Goal: Find specific page/section: Find specific page/section

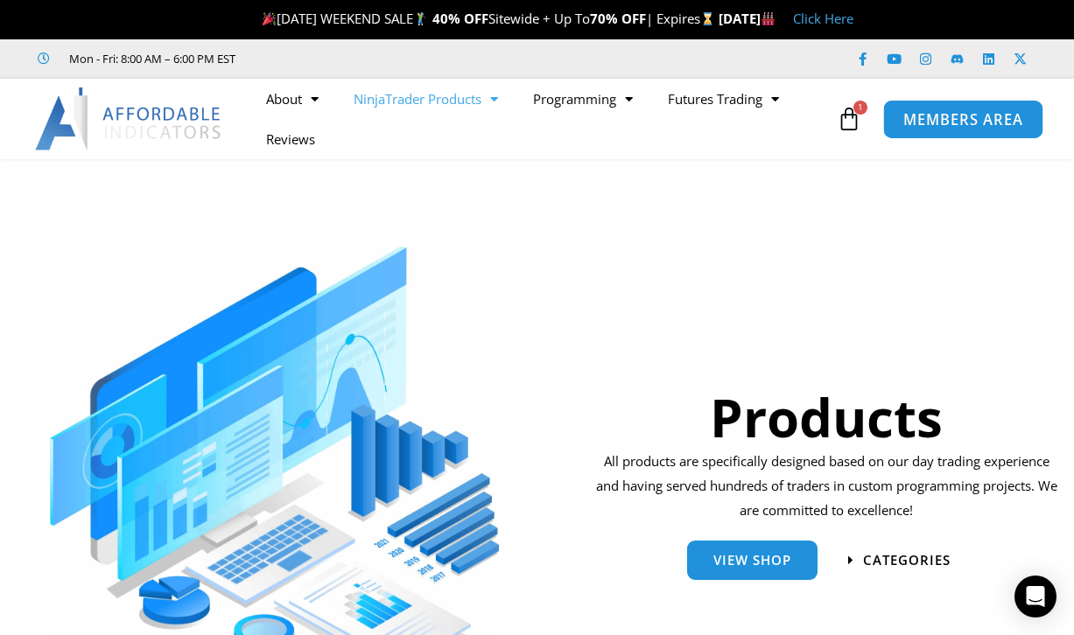
click at [943, 123] on span "MEMBERS AREA" at bounding box center [963, 119] width 120 height 15
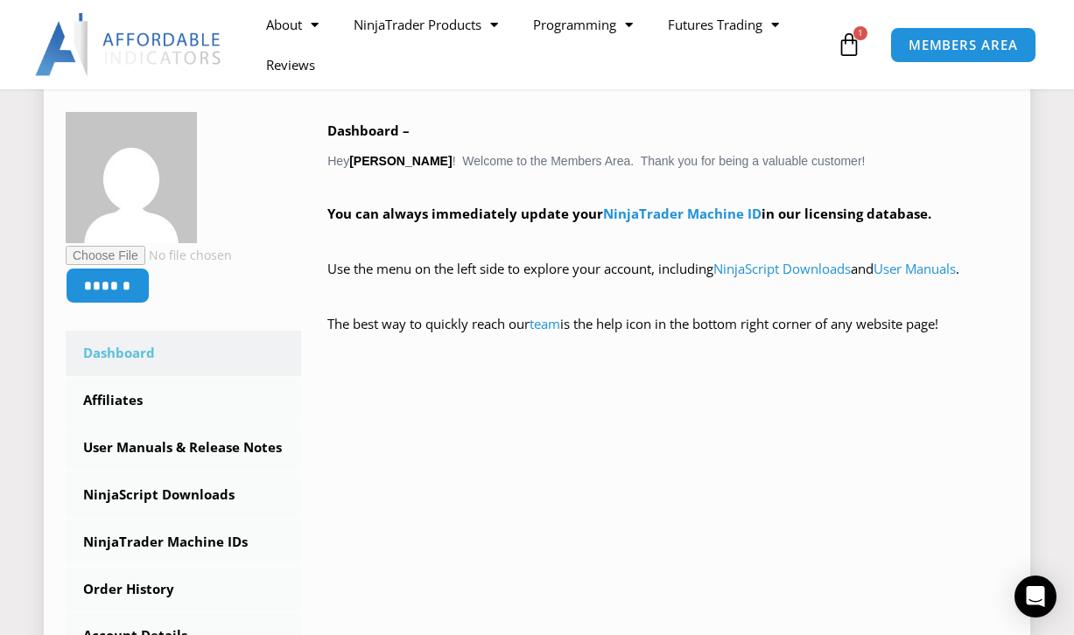
scroll to position [350, 0]
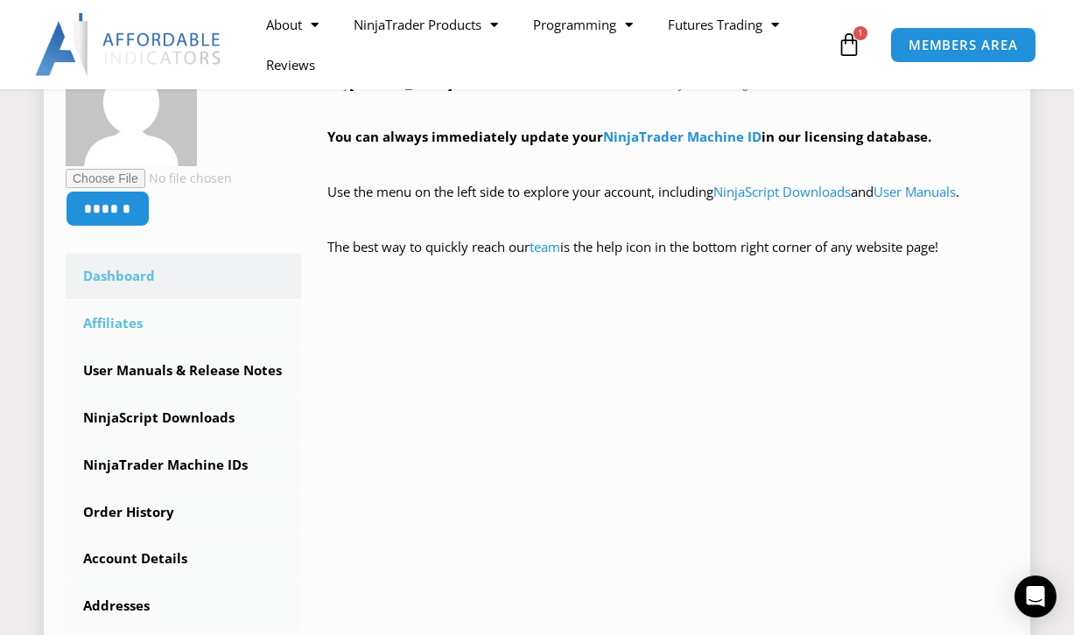
click at [109, 326] on link "Affiliates" at bounding box center [183, 324] width 235 height 46
